Goal: Task Accomplishment & Management: Manage account settings

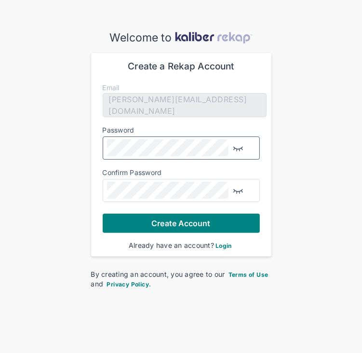
click at [238, 154] on img "button" at bounding box center [238, 148] width 12 height 12
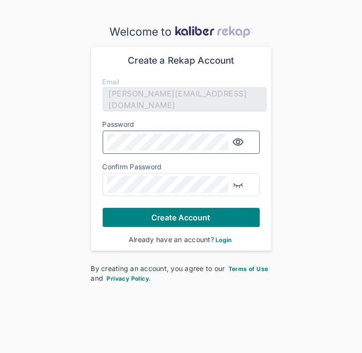
scroll to position [54, 0]
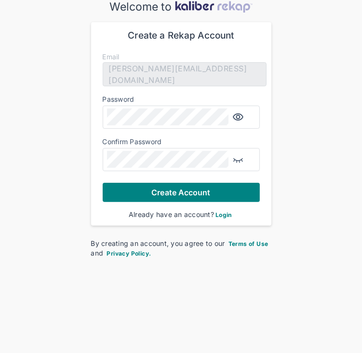
click at [232, 218] on span "Login" at bounding box center [223, 214] width 16 height 7
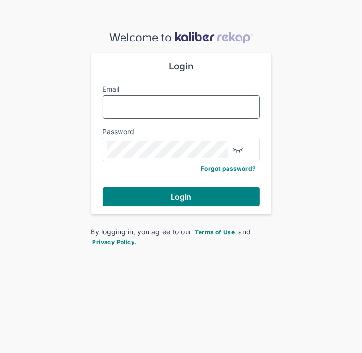
click at [133, 113] on input "Email" at bounding box center [181, 107] width 148 height 13
type input "**********"
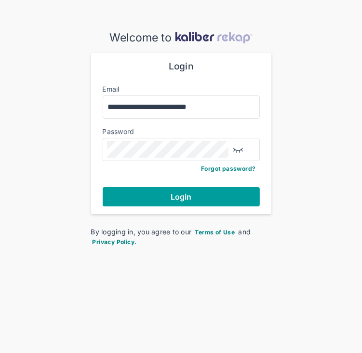
click at [172, 201] on span "Login" at bounding box center [180, 197] width 21 height 10
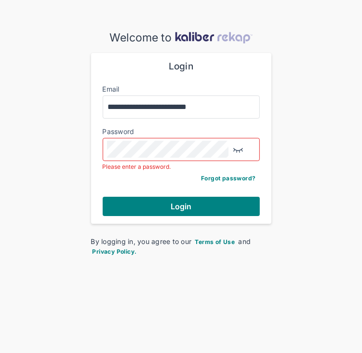
click at [201, 182] on span "Forgot password?" at bounding box center [228, 177] width 54 height 7
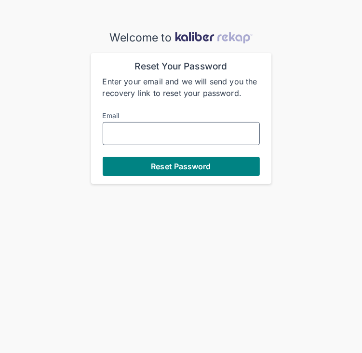
click at [119, 140] on input "Email" at bounding box center [181, 133] width 148 height 13
type input "**********"
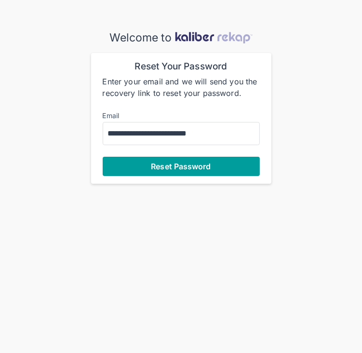
click at [199, 171] on span "Reset Password" at bounding box center [181, 166] width 60 height 10
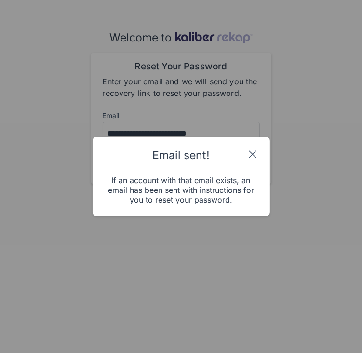
click at [258, 148] on img at bounding box center [253, 154] width 12 height 12
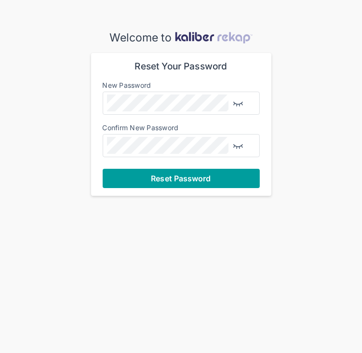
click at [170, 183] on span "Reset Password" at bounding box center [181, 178] width 60 height 10
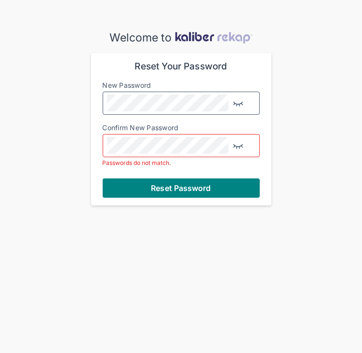
click at [242, 109] on img "button" at bounding box center [238, 103] width 12 height 12
click at [240, 151] on img "button" at bounding box center [238, 146] width 12 height 12
click at [65, 185] on div "Welcome to Reset Your Password New Password Confirm New Password Passwords do n…" at bounding box center [181, 118] width 362 height 174
click at [80, 140] on div "Welcome to Reset Your Password New Password Confirm New Password Passwords do n…" at bounding box center [181, 118] width 362 height 174
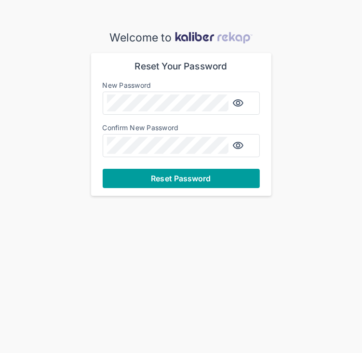
click at [151, 183] on span "Reset Password" at bounding box center [181, 178] width 60 height 10
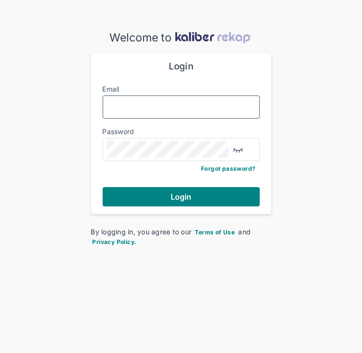
click at [133, 113] on input "Email" at bounding box center [181, 107] width 148 height 13
click at [157, 113] on input "****" at bounding box center [181, 107] width 148 height 13
type input "**********"
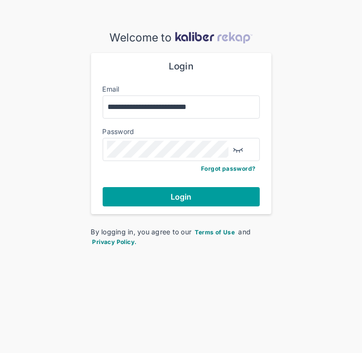
click at [177, 201] on span "Login" at bounding box center [180, 197] width 21 height 10
